Goal: Information Seeking & Learning: Learn about a topic

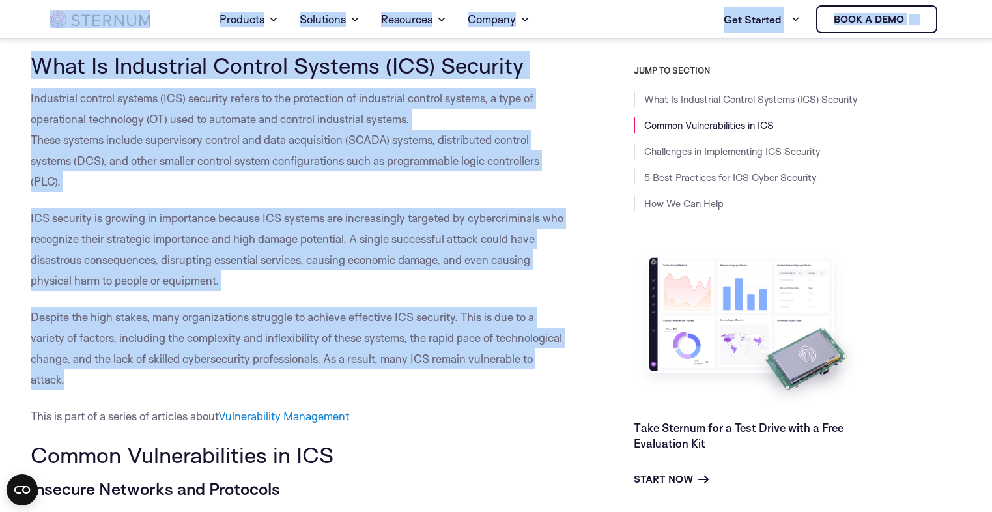
scroll to position [242, 0]
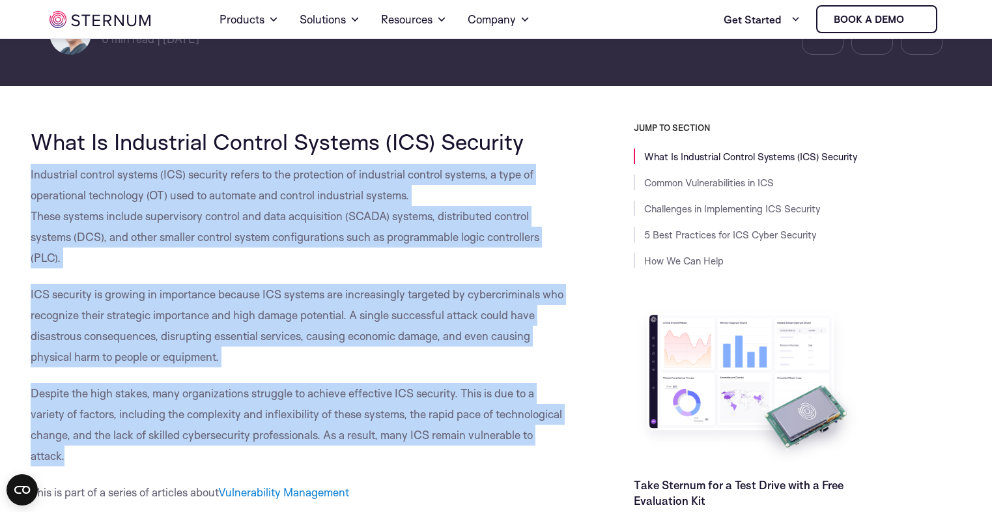
drag, startPoint x: 82, startPoint y: 319, endPoint x: 23, endPoint y: 171, distance: 158.5
copy div "Industrial control systems (ICS) security refers to the protection of industria…"
click at [274, 205] on p "Industrial control systems (ICS) security refers to the protection of industria…" at bounding box center [300, 216] width 538 height 104
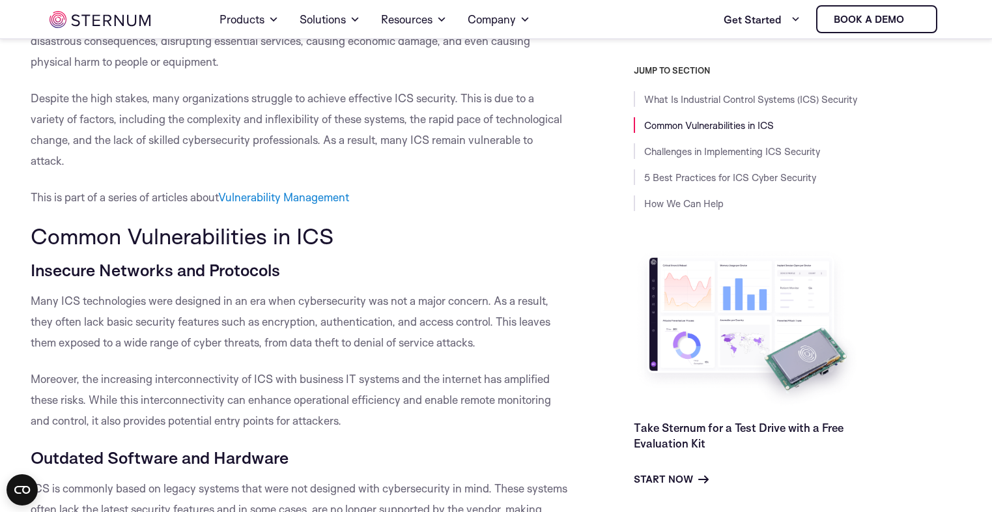
scroll to position [398, 0]
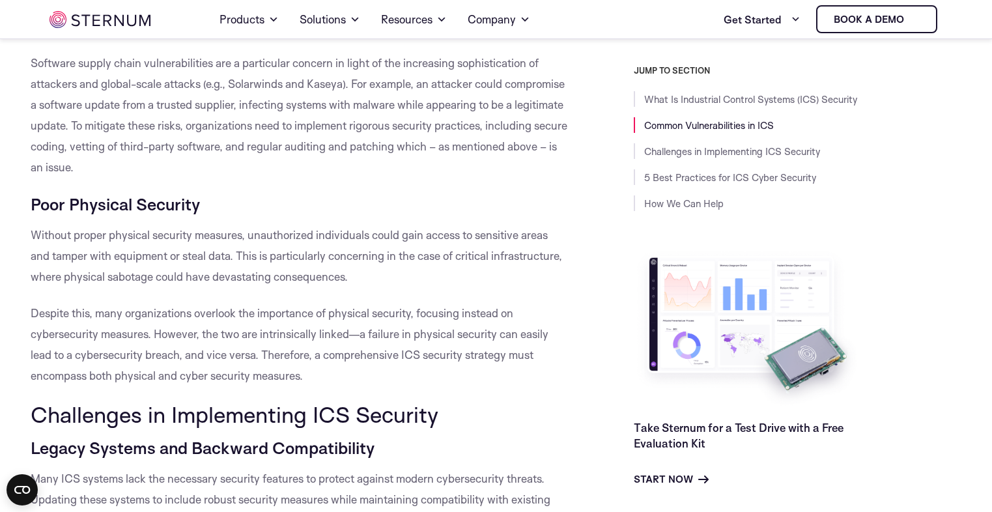
scroll to position [1711, 0]
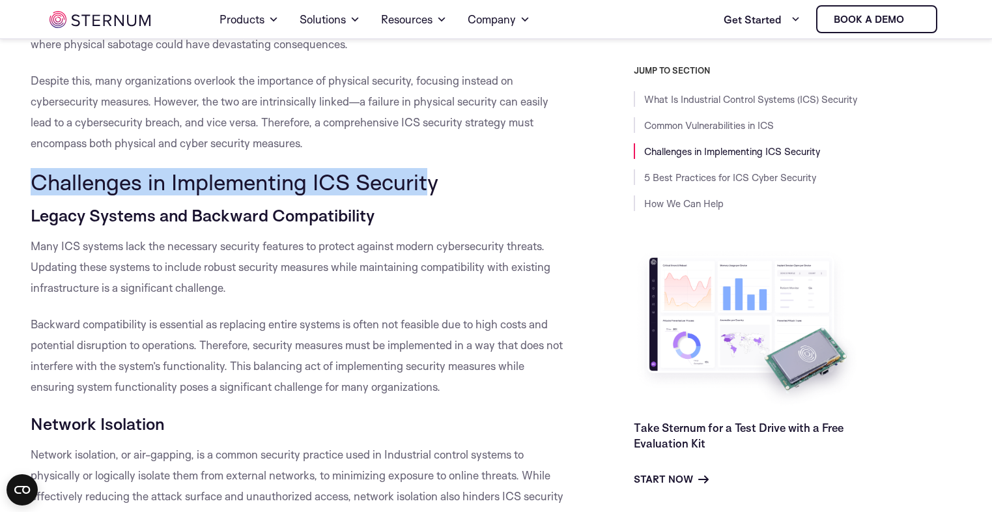
drag, startPoint x: 38, startPoint y: 182, endPoint x: 431, endPoint y: 180, distance: 392.8
click at [431, 180] on h2 "Challenges in Implementing ICS Security" at bounding box center [300, 181] width 538 height 25
drag, startPoint x: 438, startPoint y: 180, endPoint x: 23, endPoint y: 180, distance: 415.0
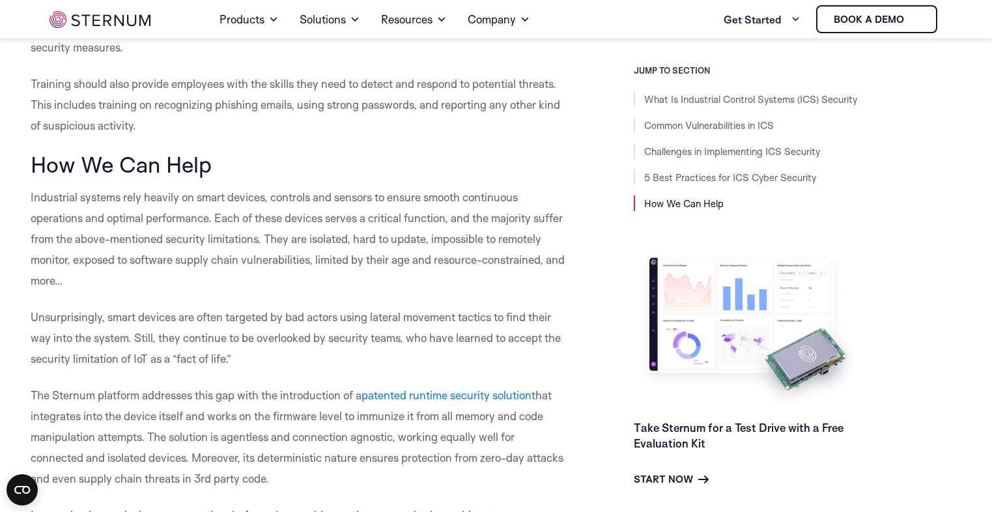
scroll to position [3665, 0]
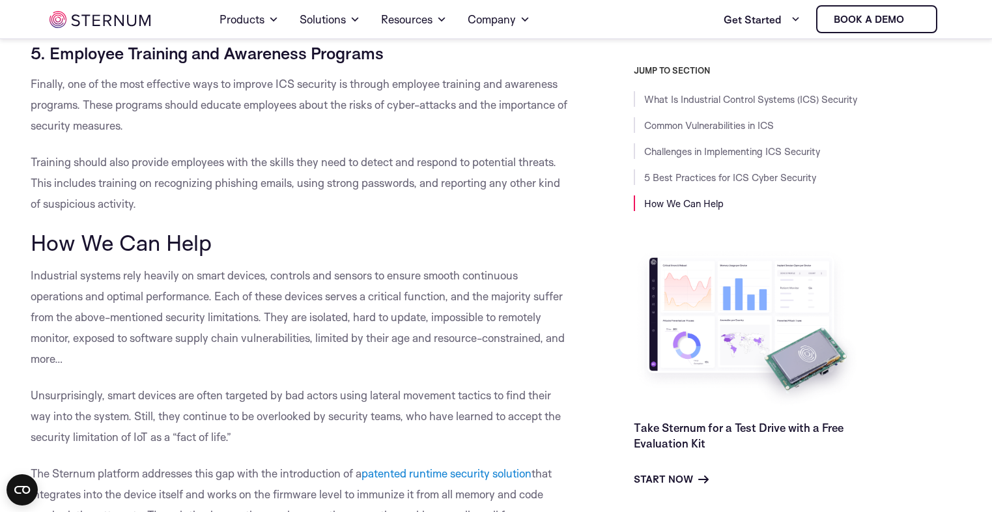
click at [134, 270] on p "Industrial systems rely heavily on smart devices, controls and sensors to ensur…" at bounding box center [300, 317] width 538 height 104
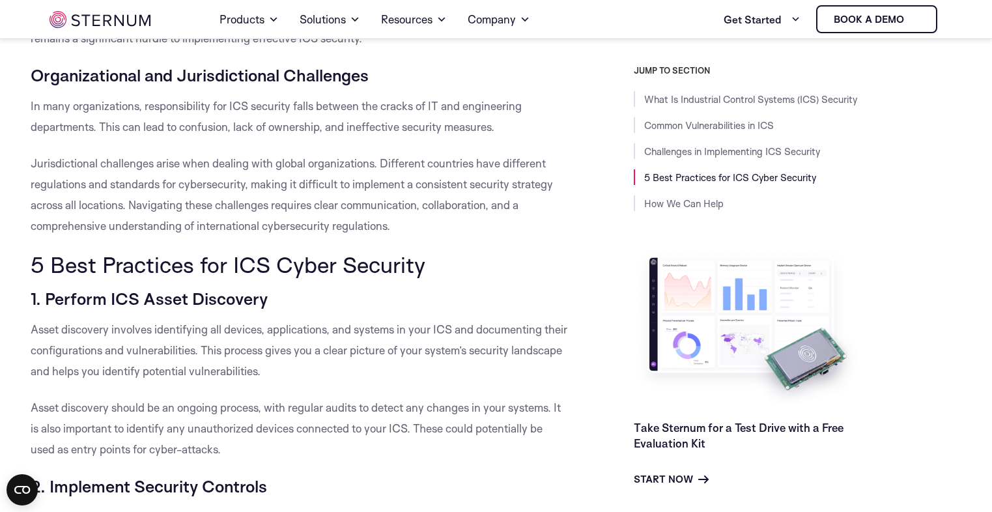
scroll to position [2649, 0]
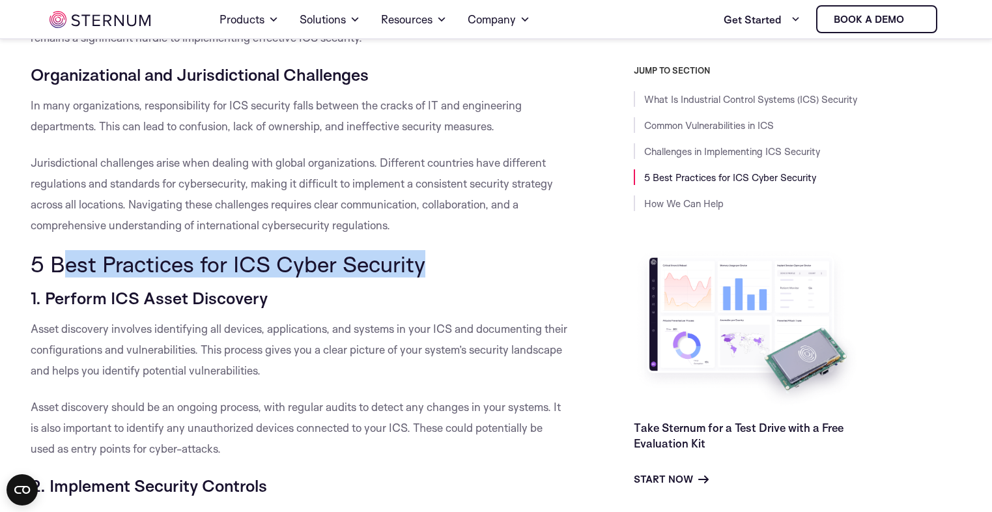
drag, startPoint x: 69, startPoint y: 261, endPoint x: 442, endPoint y: 259, distance: 372.6
click at [442, 259] on h2 "5 Best Practices for ICS Cyber Security" at bounding box center [300, 263] width 538 height 25
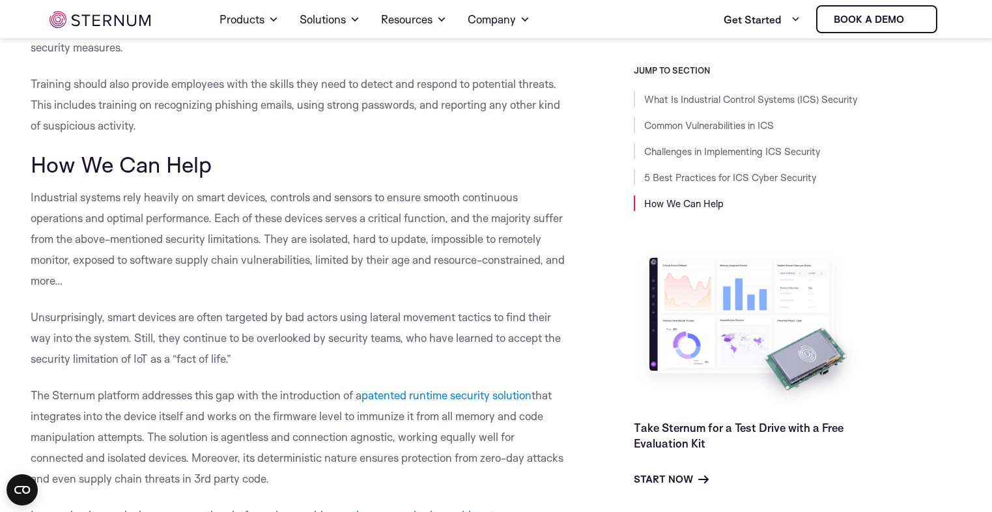
scroll to position [4056, 0]
